Goal: Task Accomplishment & Management: Manage account settings

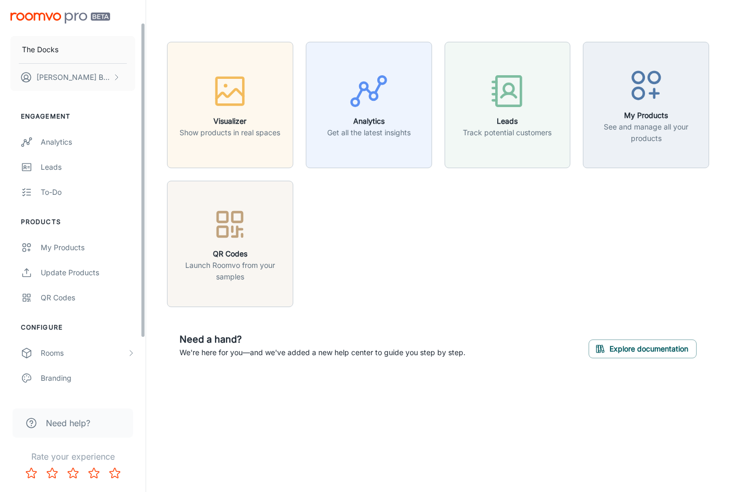
scroll to position [87, 0]
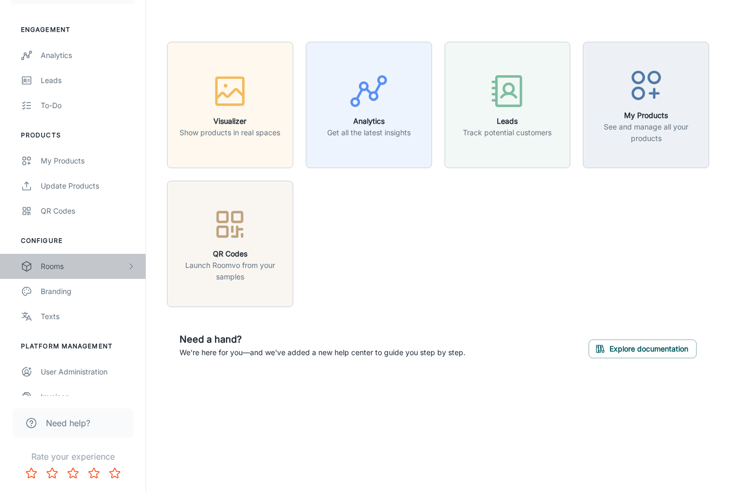
click at [84, 267] on div "Rooms" at bounding box center [84, 265] width 86 height 11
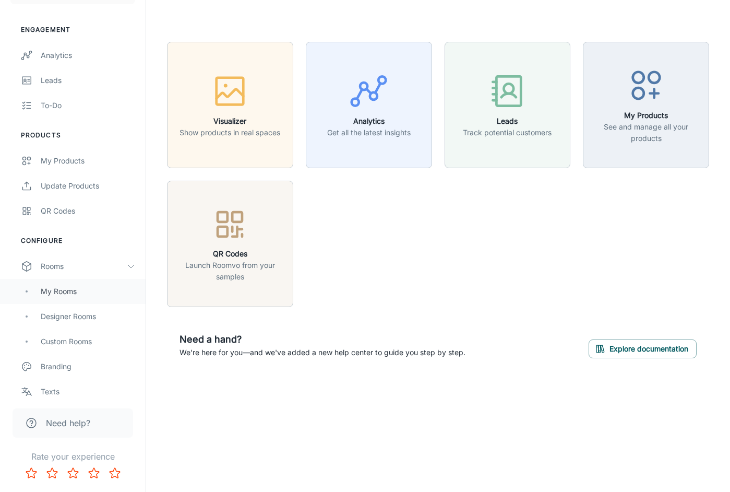
click at [82, 287] on div "My Rooms" at bounding box center [88, 291] width 94 height 11
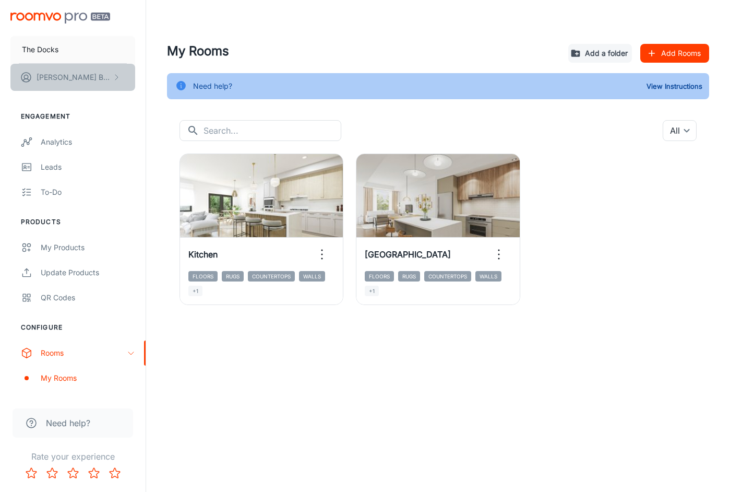
click at [65, 87] on button "[PERSON_NAME]" at bounding box center [72, 77] width 125 height 27
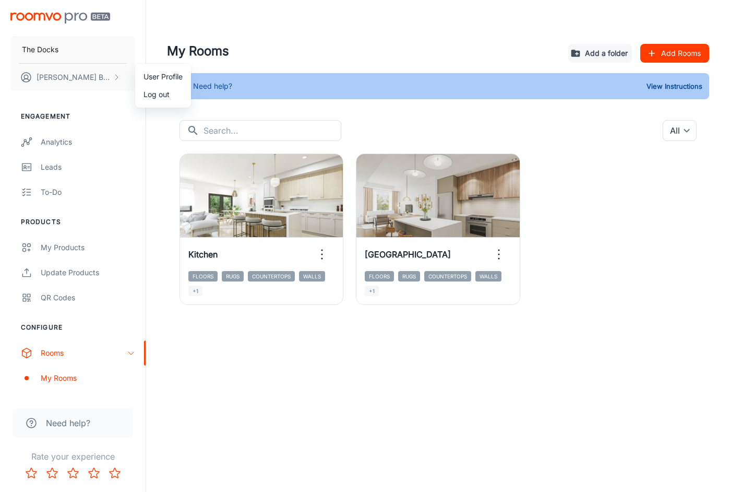
click at [167, 79] on li "User Profile" at bounding box center [163, 77] width 56 height 18
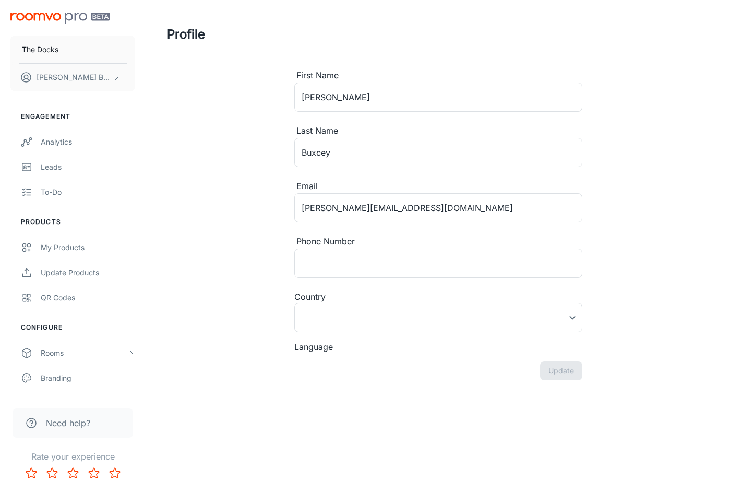
type input "[GEOGRAPHIC_DATA]"
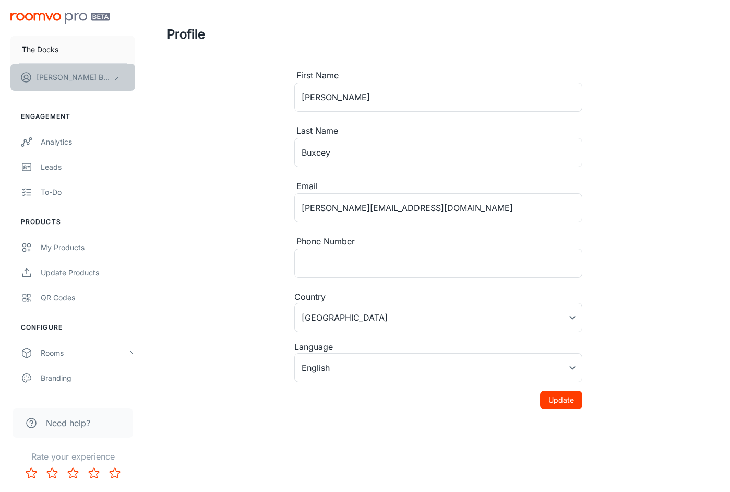
click at [91, 78] on button "[PERSON_NAME]" at bounding box center [72, 77] width 125 height 27
drag, startPoint x: 255, startPoint y: 226, endPoint x: 89, endPoint y: 232, distance: 165.6
click at [249, 223] on div at bounding box center [365, 246] width 730 height 492
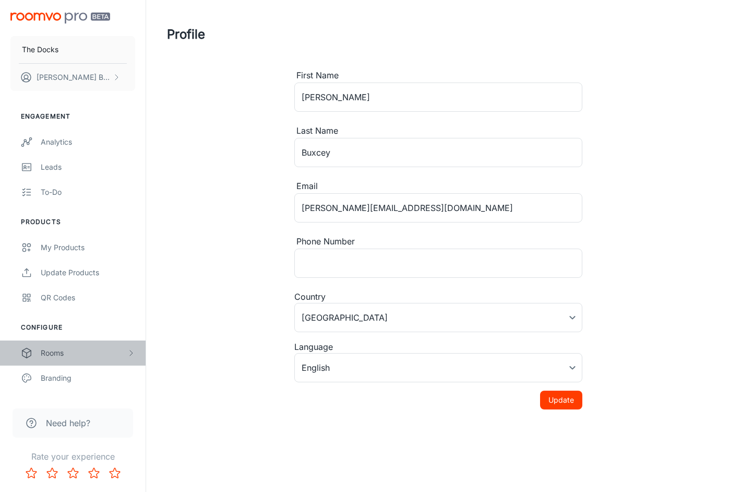
click at [63, 350] on div "Rooms" at bounding box center [84, 352] width 86 height 11
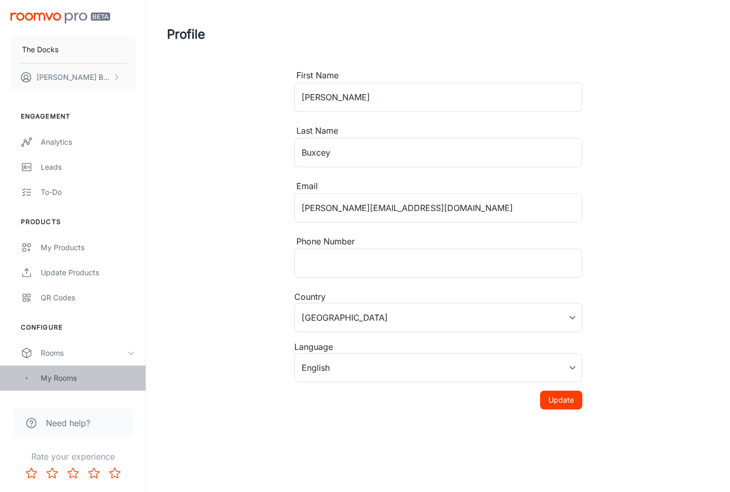
click at [59, 374] on div "My Rooms" at bounding box center [88, 377] width 94 height 11
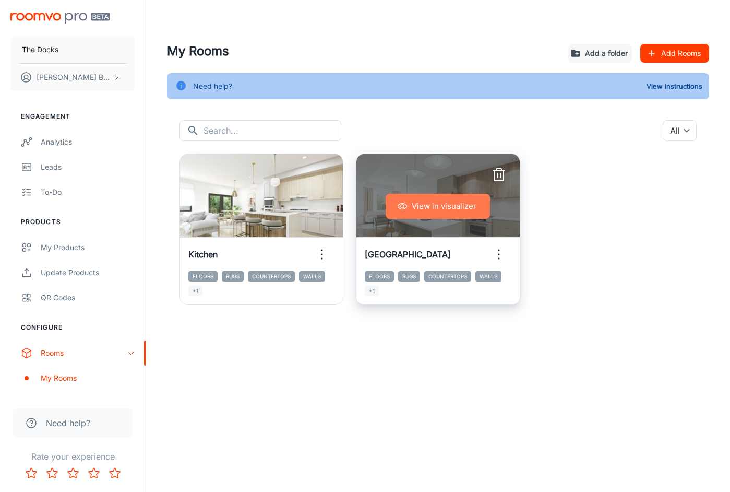
click at [417, 206] on button "View in visualizer" at bounding box center [438, 206] width 104 height 25
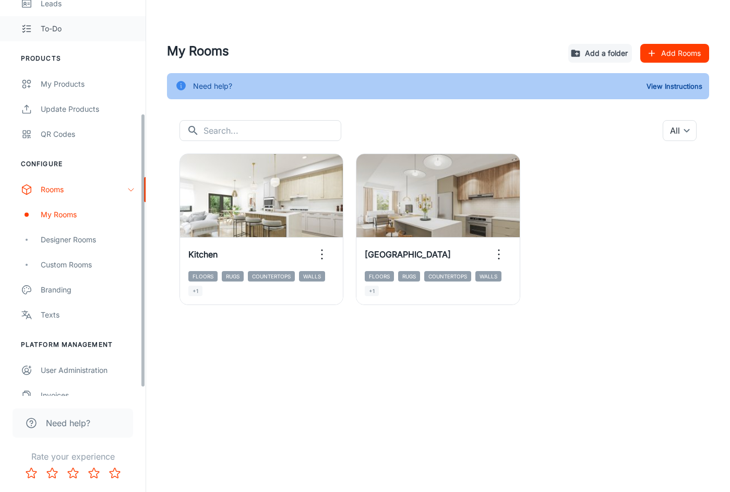
scroll to position [175, 0]
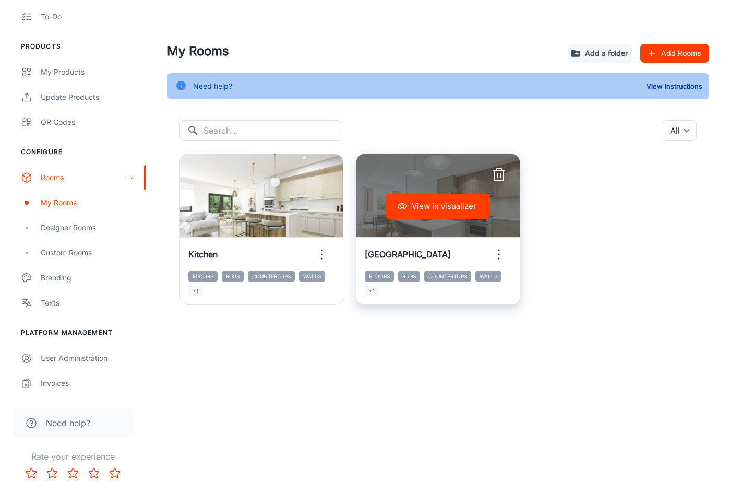
click at [496, 251] on icon "button" at bounding box center [499, 254] width 17 height 17
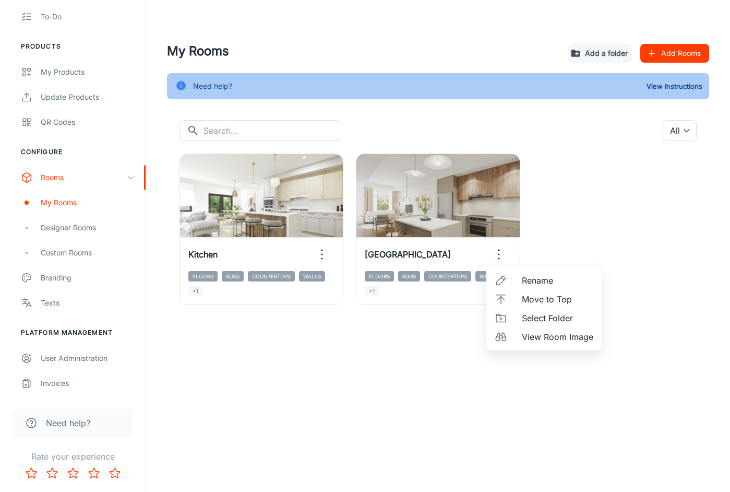
click at [547, 279] on span "Rename" at bounding box center [558, 280] width 72 height 13
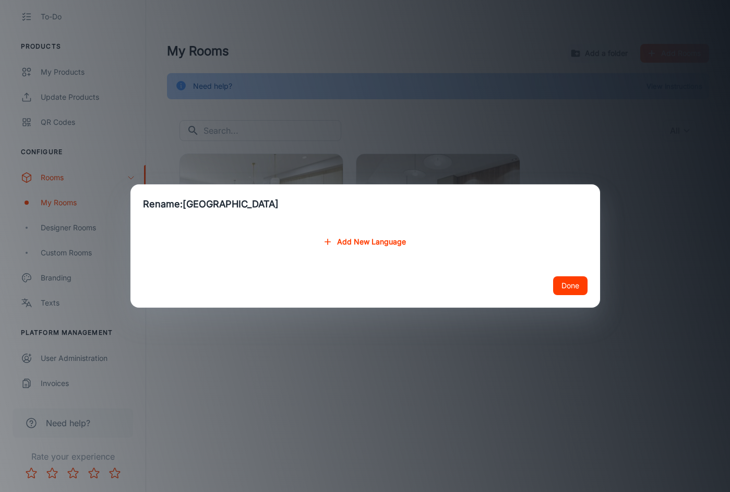
drag, startPoint x: 196, startPoint y: 193, endPoint x: 206, endPoint y: 206, distance: 16.4
click at [196, 193] on h2 "Rename: Town House" at bounding box center [365, 204] width 470 height 40
click at [206, 206] on h2 "Rename: Town House" at bounding box center [365, 204] width 470 height 40
drag, startPoint x: 239, startPoint y: 204, endPoint x: 316, endPoint y: 208, distance: 77.4
click at [239, 204] on h2 "Rename: Town House" at bounding box center [365, 204] width 470 height 40
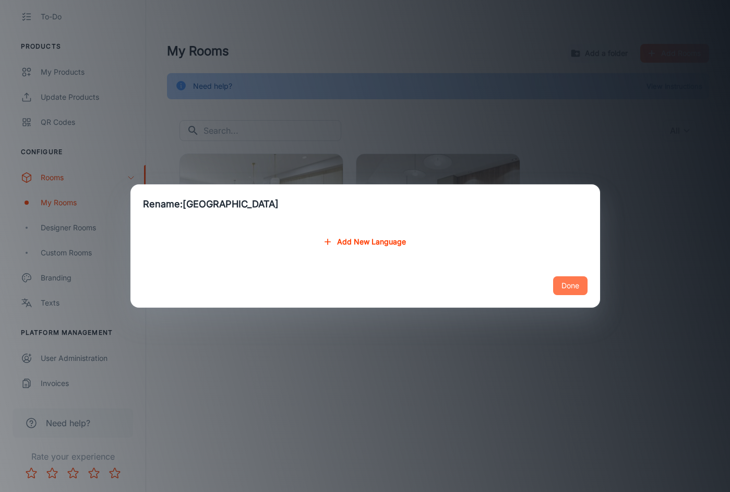
click at [572, 286] on button "Done" at bounding box center [570, 285] width 34 height 19
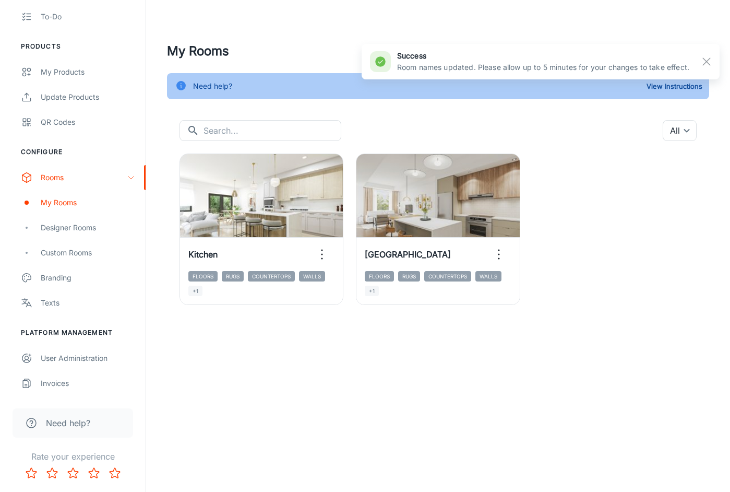
click at [585, 235] on div "View in visualizer Kitchen Floors Rugs Countertops Walls +1 View in visualizer …" at bounding box center [432, 223] width 530 height 164
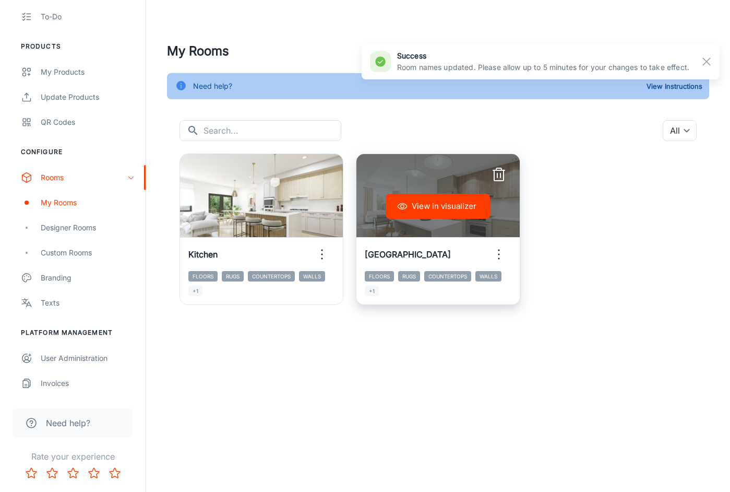
click at [431, 212] on button "View in visualizer" at bounding box center [438, 206] width 104 height 25
